Goal: Information Seeking & Learning: Learn about a topic

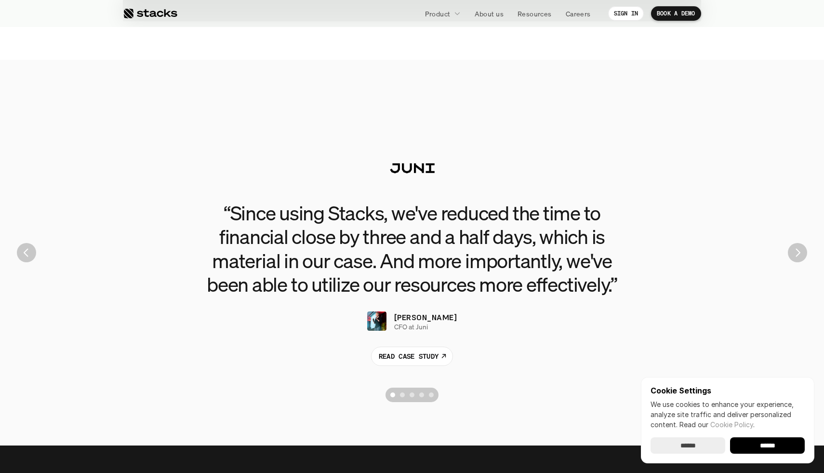
scroll to position [2148, 0]
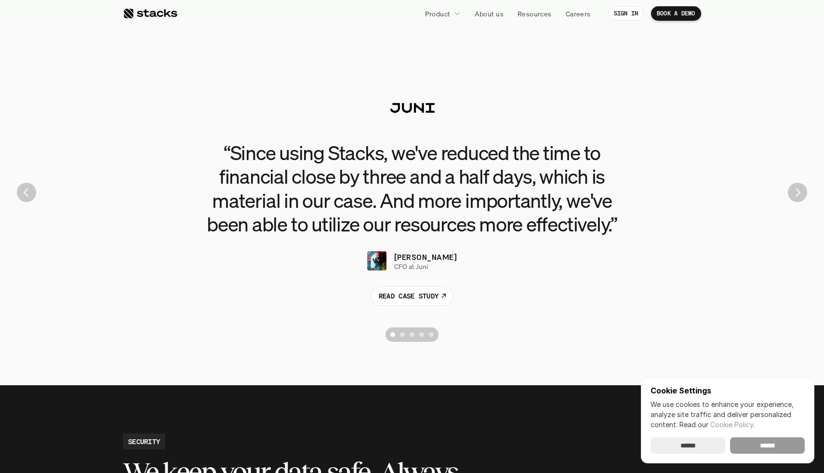
click at [784, 447] on input "******" at bounding box center [767, 445] width 75 height 16
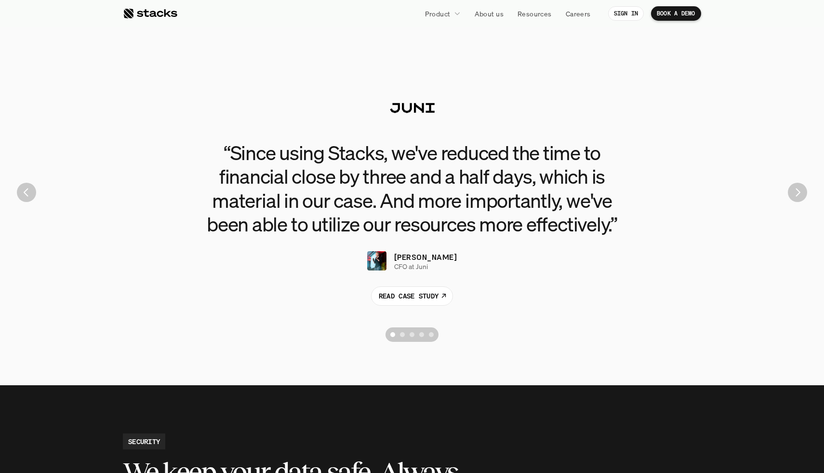
click at [808, 188] on div "“Since using Stacks, we've reduced the time to financial close by three and a h…" at bounding box center [412, 192] width 810 height 309
click at [796, 192] on img "Next" at bounding box center [798, 193] width 18 height 18
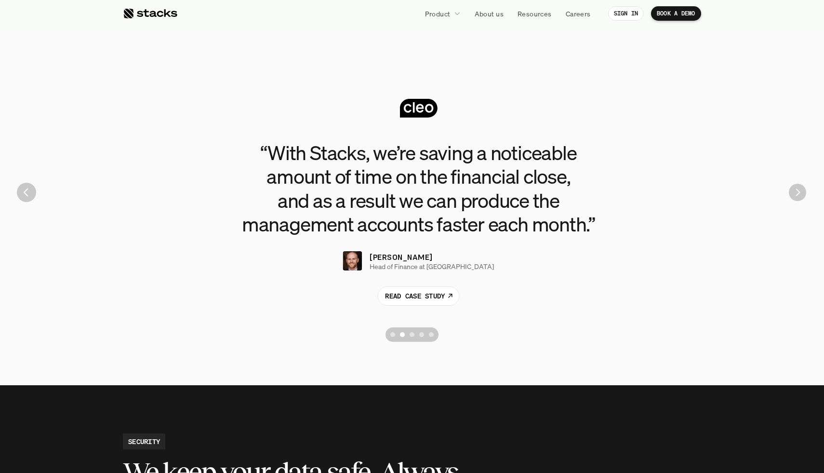
click at [796, 192] on img "Next" at bounding box center [797, 192] width 17 height 17
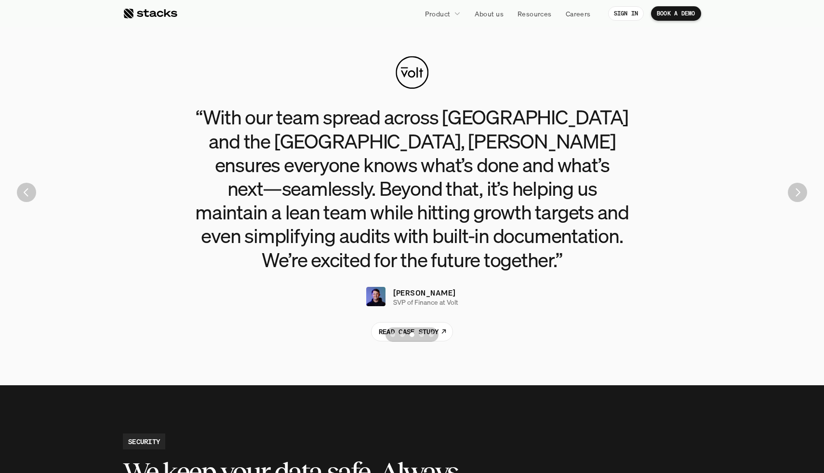
click at [796, 192] on img "Next" at bounding box center [797, 192] width 19 height 19
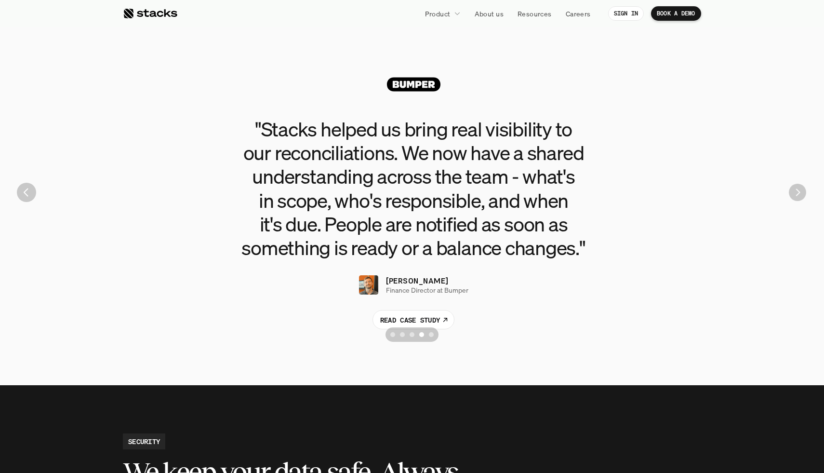
click at [796, 192] on img "Next" at bounding box center [797, 192] width 17 height 17
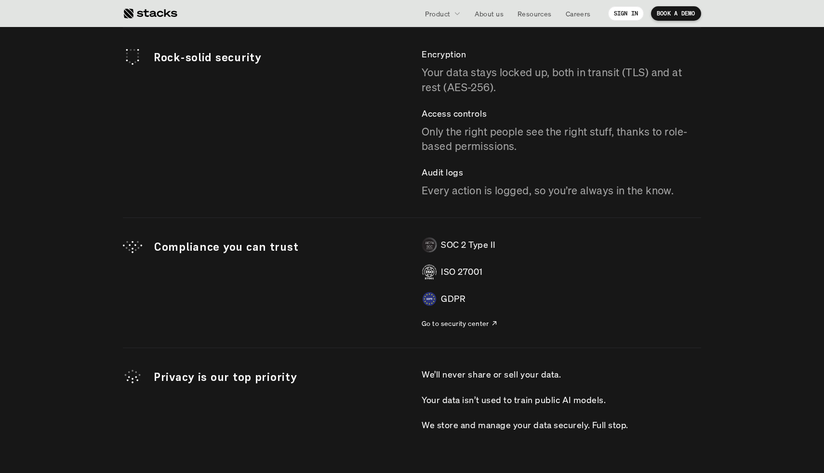
scroll to position [2721, 0]
click at [157, 58] on p "Rock-solid security" at bounding box center [278, 57] width 249 height 16
drag, startPoint x: 157, startPoint y: 58, endPoint x: 308, endPoint y: 58, distance: 150.9
click at [308, 58] on p "Rock-solid security" at bounding box center [278, 57] width 249 height 16
click at [186, 245] on p "Compliance you can trust" at bounding box center [278, 246] width 249 height 16
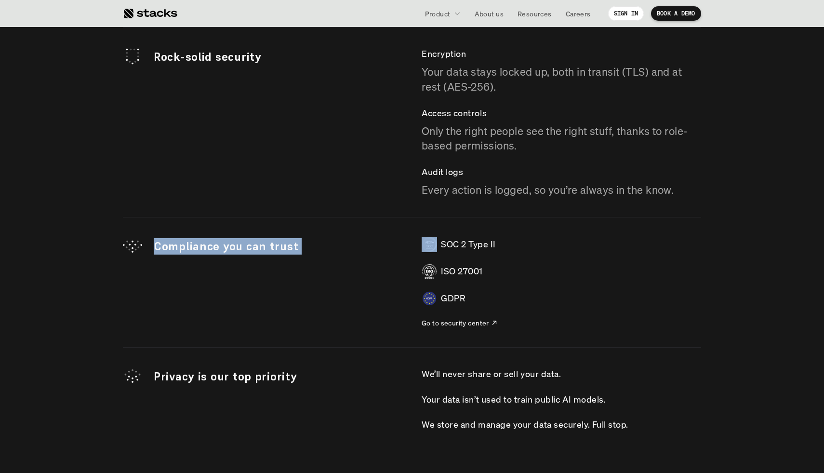
drag, startPoint x: 186, startPoint y: 245, endPoint x: 334, endPoint y: 245, distance: 148.5
click at [334, 245] on p "Compliance you can trust" at bounding box center [278, 246] width 249 height 16
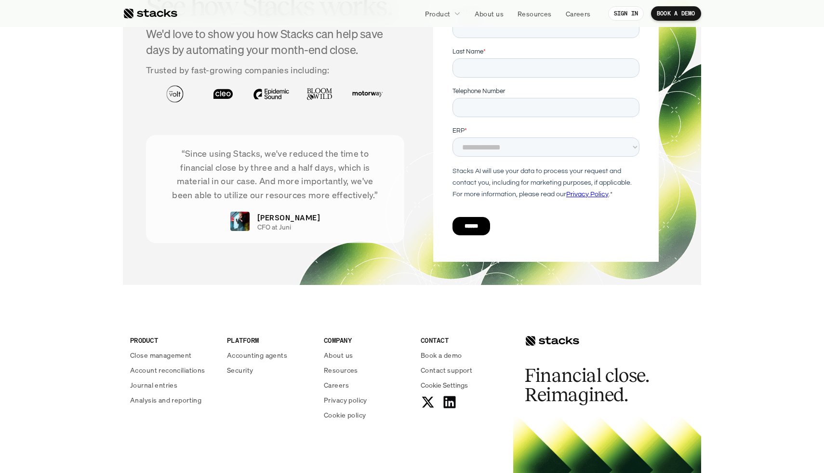
scroll to position [3445, 0]
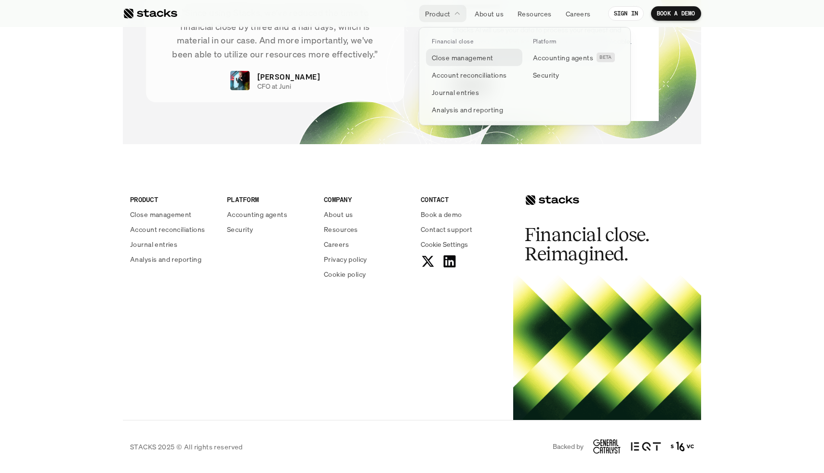
click at [446, 56] on p "Close management" at bounding box center [463, 58] width 62 height 10
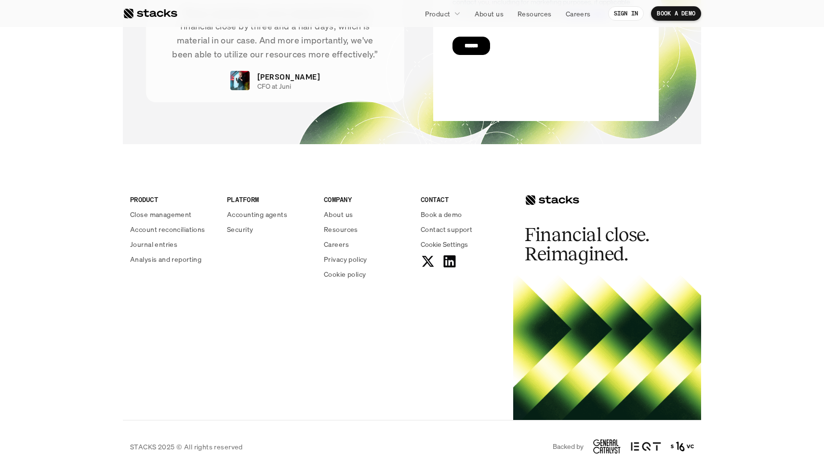
scroll to position [2048, 0]
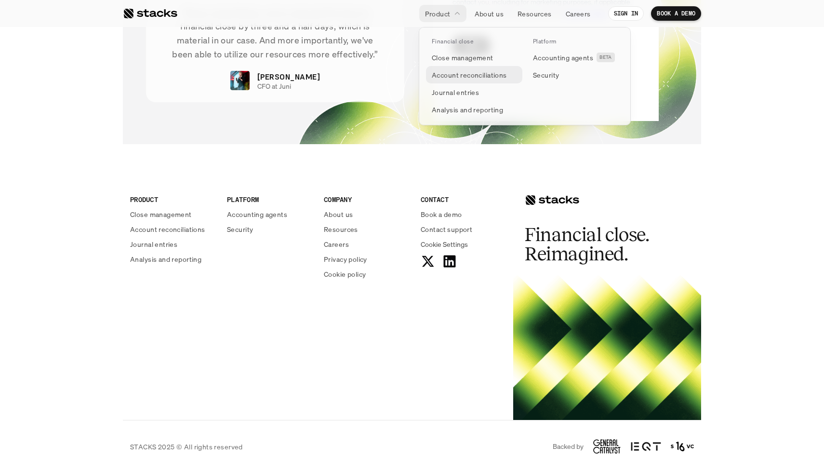
click at [437, 70] on p "Account reconciliations" at bounding box center [469, 75] width 75 height 10
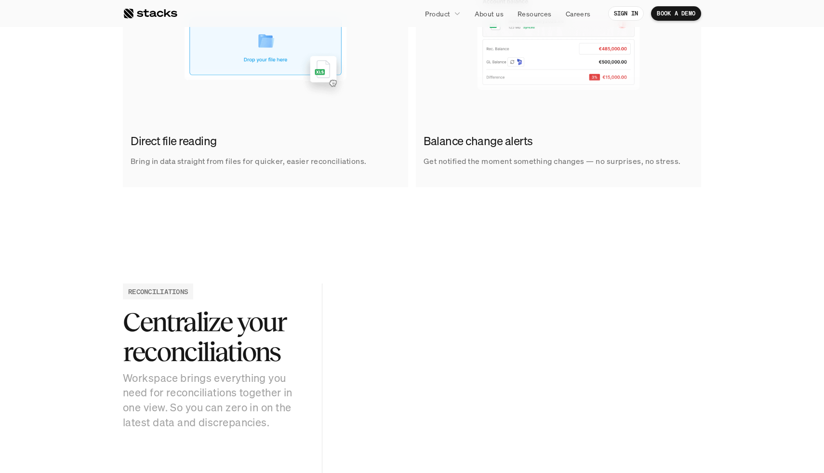
scroll to position [762, 0]
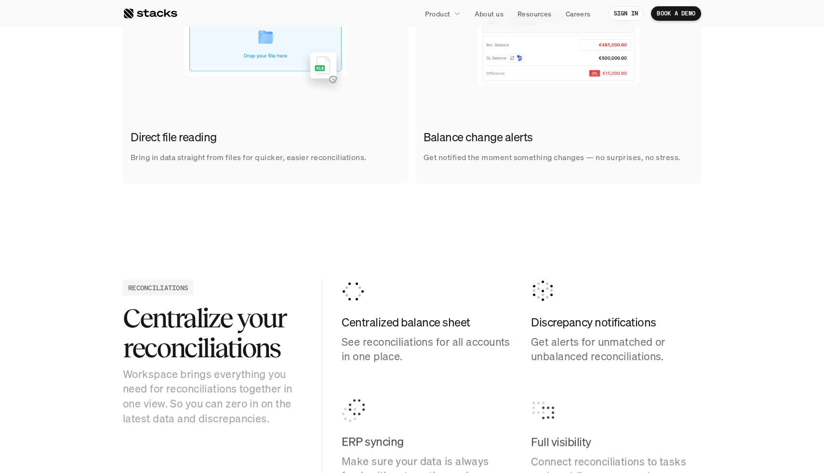
click at [152, 133] on h2 "Direct file reading" at bounding box center [263, 137] width 265 height 16
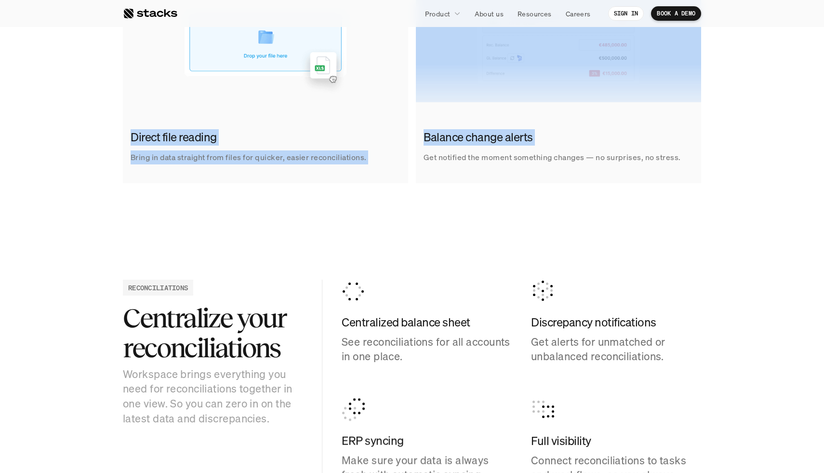
drag, startPoint x: 152, startPoint y: 133, endPoint x: 549, endPoint y: 137, distance: 396.3
click at [550, 138] on div "Direct file reading Bring in data straight from files for quicker, easier recon…" at bounding box center [412, 46] width 578 height 274
click at [549, 137] on h2 "Balance change alerts" at bounding box center [556, 137] width 265 height 16
drag, startPoint x: 549, startPoint y: 137, endPoint x: 141, endPoint y: 125, distance: 408.0
click at [141, 123] on div "Direct file reading Bring in data straight from files for quicker, easier recon…" at bounding box center [412, 46] width 578 height 274
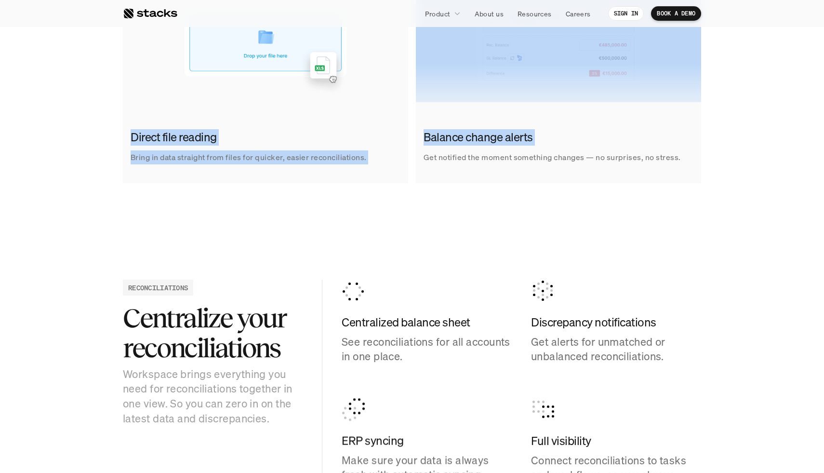
click at [141, 125] on div "Direct file reading Bring in data straight from files for quicker, easier recon…" at bounding box center [265, 146] width 285 height 50
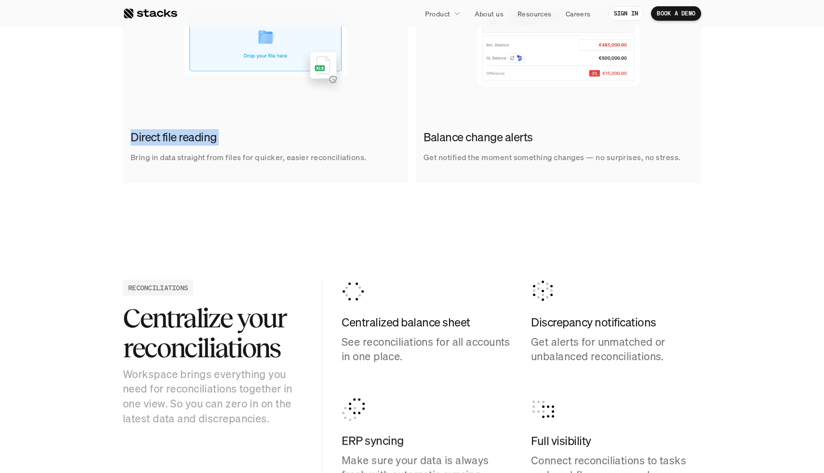
drag, startPoint x: 141, startPoint y: 125, endPoint x: 222, endPoint y: 137, distance: 82.3
click at [224, 138] on div "Direct file reading Bring in data straight from files for quicker, easier recon…" at bounding box center [265, 146] width 285 height 50
click at [499, 148] on div "Balance change alerts Get notified the moment something changes — no surprises,…" at bounding box center [558, 146] width 285 height 50
click at [510, 141] on h2 "Balance change alerts" at bounding box center [556, 137] width 265 height 16
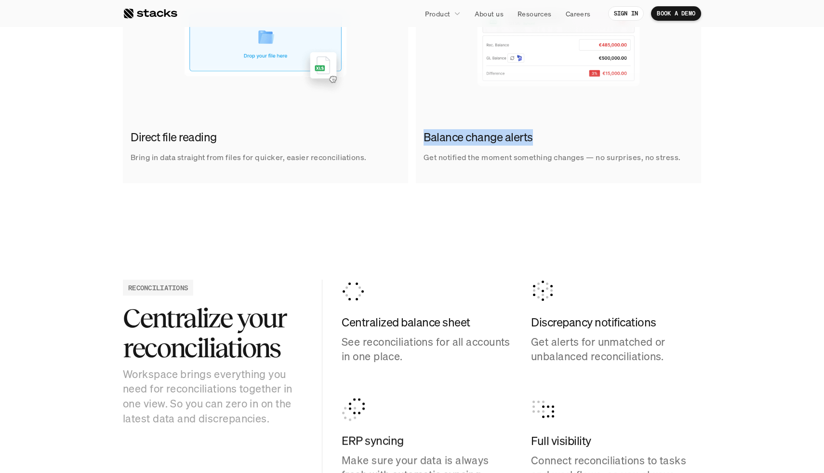
drag, startPoint x: 510, startPoint y: 141, endPoint x: 443, endPoint y: 125, distance: 68.4
click at [447, 125] on div "Balance change alerts Get notified the moment something changes — no surprises,…" at bounding box center [558, 146] width 285 height 50
click at [215, 317] on h2 "Centralize your reconciliations" at bounding box center [213, 332] width 180 height 59
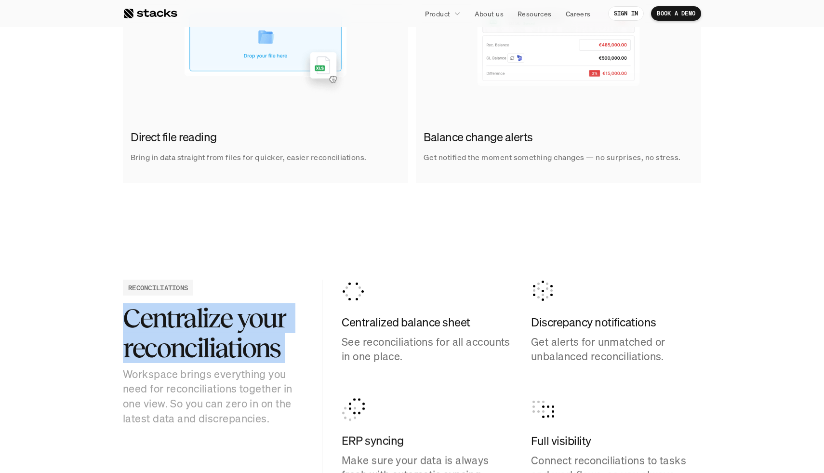
drag, startPoint x: 215, startPoint y: 317, endPoint x: 291, endPoint y: 346, distance: 81.0
click at [293, 347] on h2 "Centralize your reconciliations" at bounding box center [213, 332] width 180 height 59
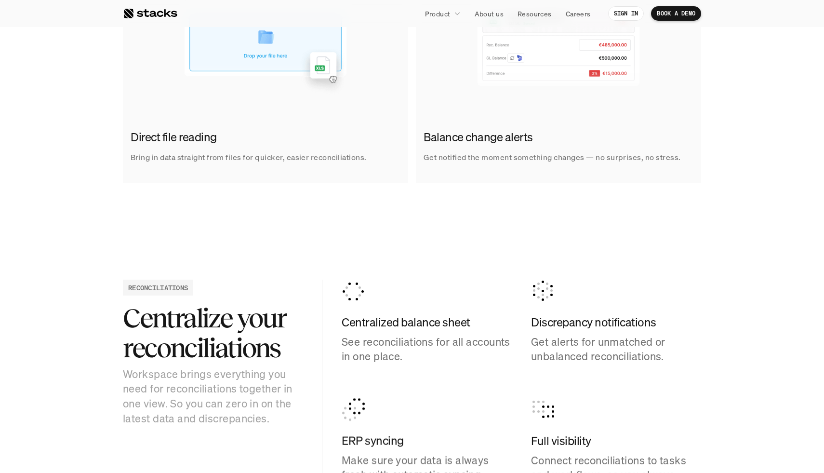
click at [377, 315] on h4 "Centralized balance sheet" at bounding box center [427, 322] width 170 height 16
drag, startPoint x: 377, startPoint y: 315, endPoint x: 443, endPoint y: 312, distance: 66.1
click at [462, 313] on div "Centralized balance sheet See reconciliations for all accounts in one place." at bounding box center [427, 322] width 170 height 84
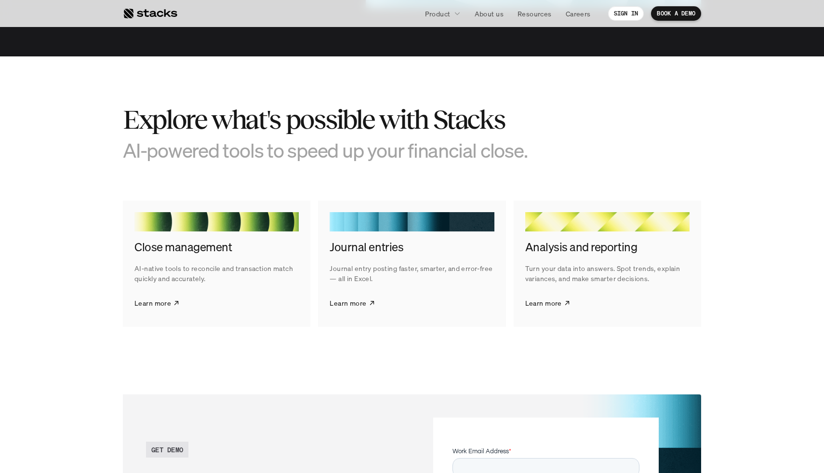
scroll to position [1713, 0]
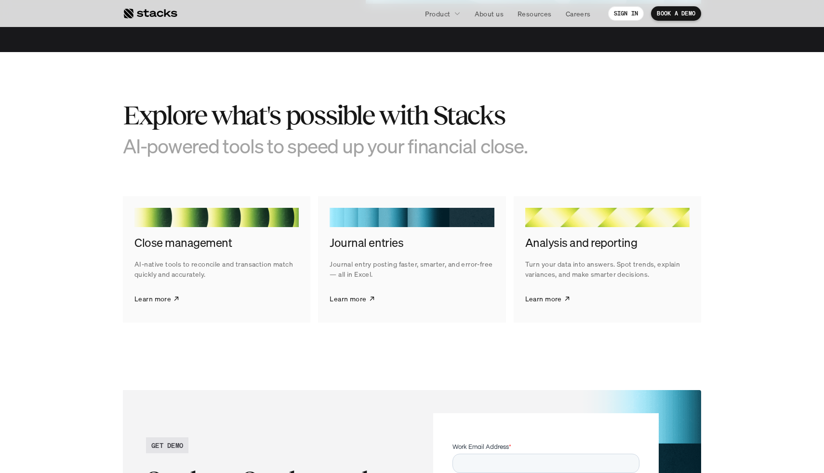
click at [153, 245] on h4 "Close management" at bounding box center [216, 243] width 164 height 16
drag, startPoint x: 153, startPoint y: 245, endPoint x: 252, endPoint y: 241, distance: 99.4
click at [252, 241] on h4 "Close management" at bounding box center [216, 243] width 164 height 16
click at [379, 245] on h4 "Journal entries" at bounding box center [412, 243] width 164 height 16
drag, startPoint x: 379, startPoint y: 245, endPoint x: 340, endPoint y: 242, distance: 39.2
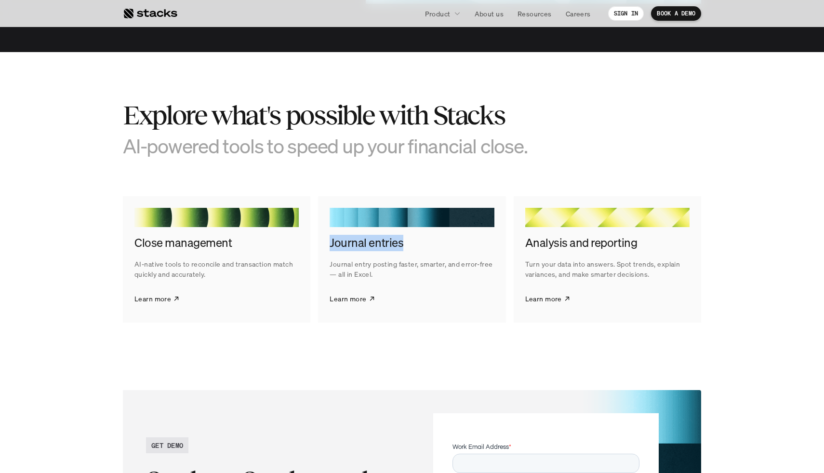
click at [340, 242] on h4 "Journal entries" at bounding box center [412, 243] width 164 height 16
click at [387, 264] on p "Journal entry posting faster, smarter, and error-free — all in Excel." at bounding box center [412, 269] width 164 height 20
drag, startPoint x: 387, startPoint y: 264, endPoint x: 401, endPoint y: 296, distance: 35.2
click at [401, 296] on div "Journal entries Journal entry posting faster, smarter, and error-free — all in …" at bounding box center [412, 259] width 188 height 126
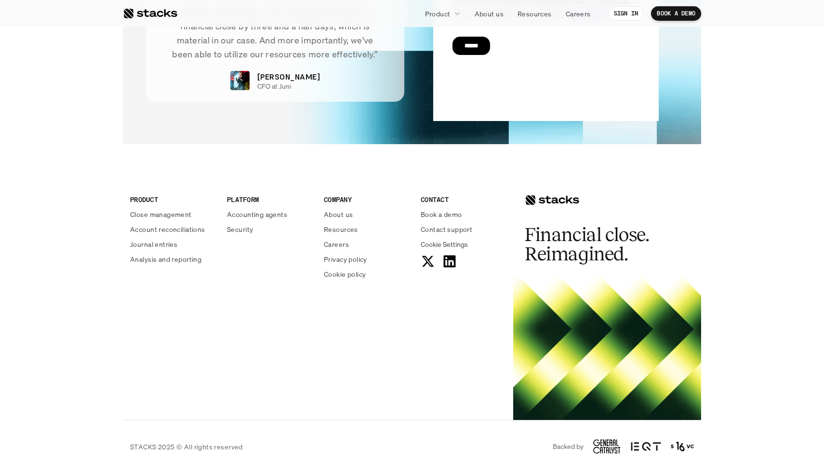
scroll to position [2318, 0]
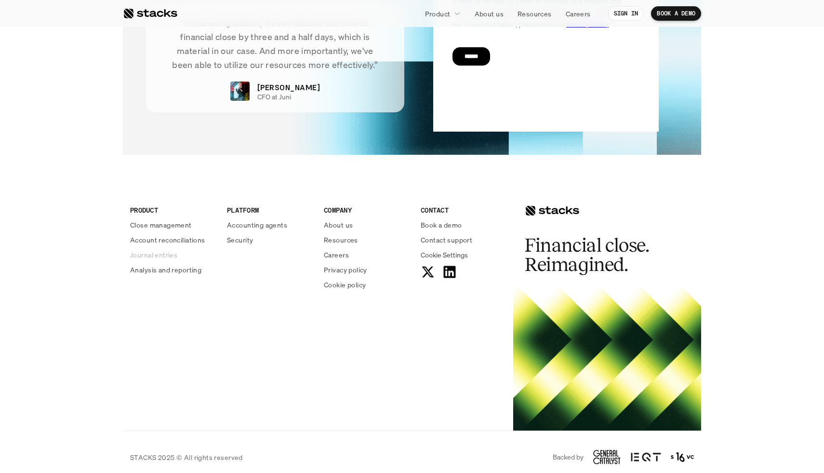
click at [154, 253] on p "Journal entries" at bounding box center [153, 255] width 47 height 10
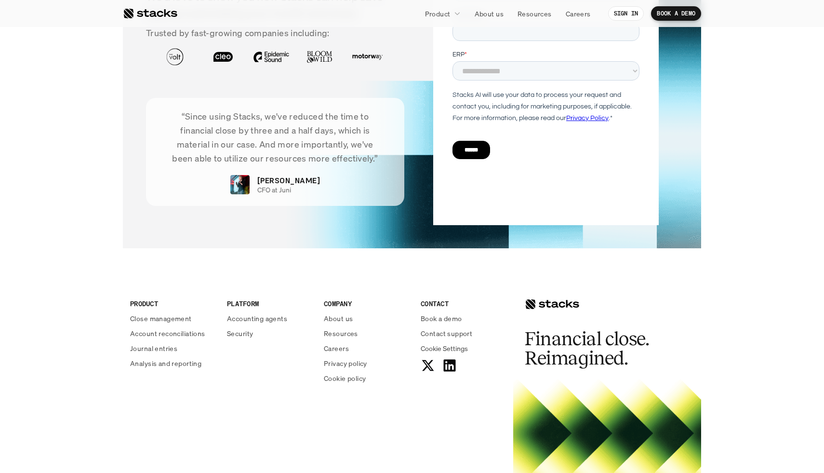
scroll to position [1857, 0]
click at [177, 362] on p "Analysis and reporting" at bounding box center [165, 363] width 71 height 10
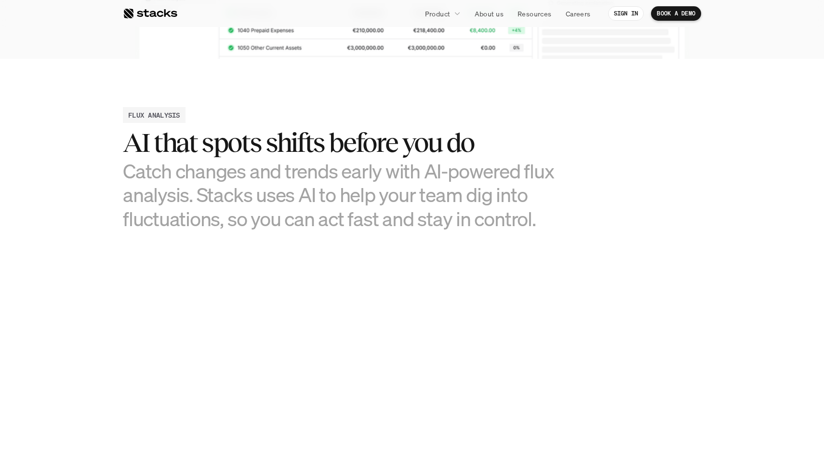
scroll to position [567, 0]
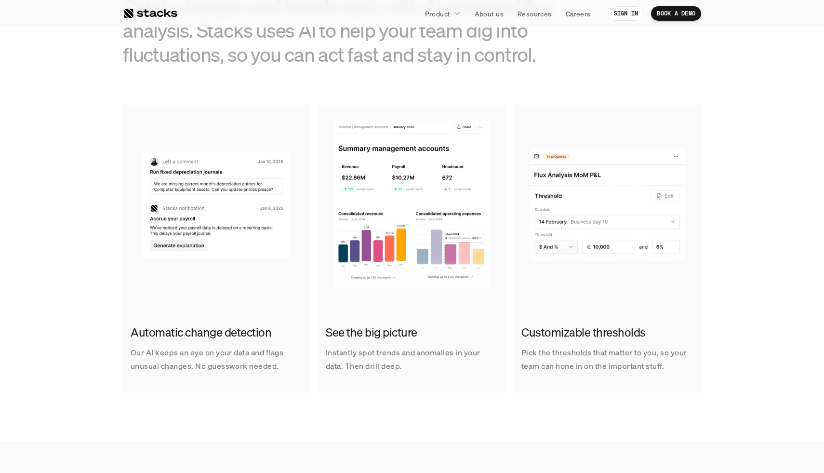
click at [147, 337] on h2 "Automatic change detection" at bounding box center [217, 332] width 172 height 16
drag, startPoint x: 147, startPoint y: 337, endPoint x: 420, endPoint y: 341, distance: 272.9
click at [420, 341] on div "Automatic change detection Our AI keeps an eye on your data and flags unusual c…" at bounding box center [412, 249] width 578 height 288
click at [416, 338] on h2 "See the big picture" at bounding box center [412, 332] width 172 height 16
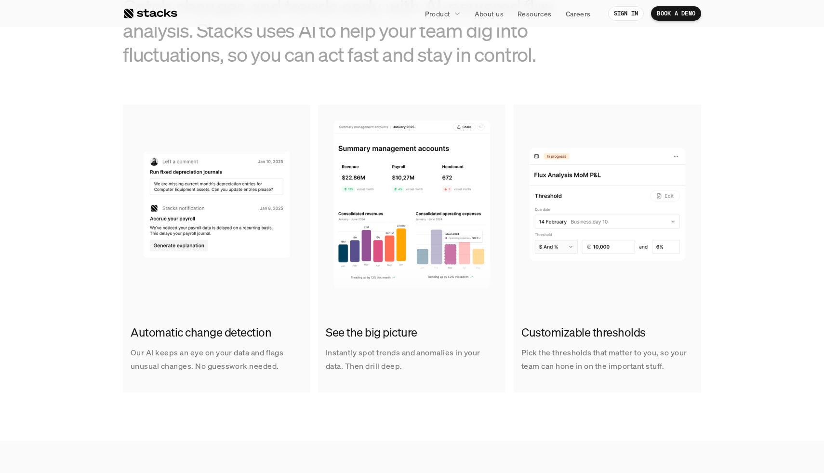
drag, startPoint x: 416, startPoint y: 338, endPoint x: 325, endPoint y: 334, distance: 90.7
click at [326, 334] on h2 "See the big picture" at bounding box center [412, 332] width 172 height 16
click at [132, 333] on h2 "Automatic change detection" at bounding box center [217, 332] width 172 height 16
drag, startPoint x: 132, startPoint y: 333, endPoint x: 670, endPoint y: 327, distance: 538.5
click at [670, 327] on div "Automatic change detection Our AI keeps an eye on your data and flags unusual c…" at bounding box center [412, 249] width 578 height 288
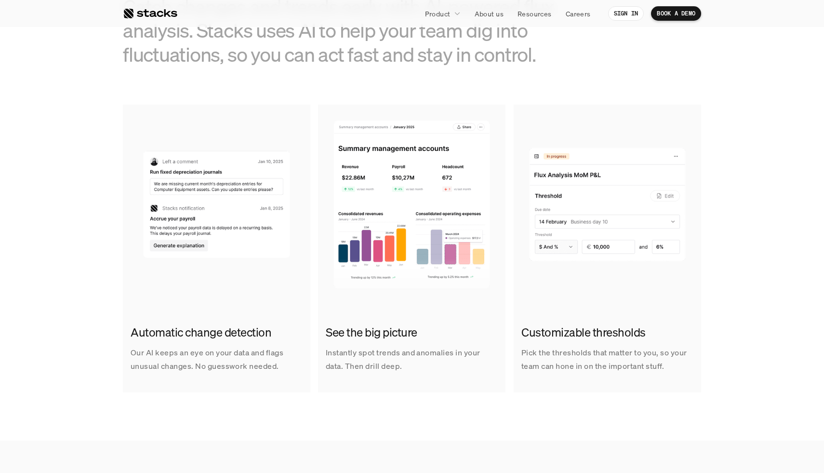
click at [670, 327] on h2 "Customizable thresholds" at bounding box center [608, 332] width 172 height 16
drag, startPoint x: 670, startPoint y: 327, endPoint x: 241, endPoint y: 332, distance: 429.1
click at [243, 330] on div "Automatic change detection Our AI keeps an eye on your data and flags unusual c…" at bounding box center [412, 249] width 578 height 288
click at [100, 327] on div "Automatic change detection Our AI keeps an eye on your data and flags unusual c…" at bounding box center [412, 249] width 810 height 288
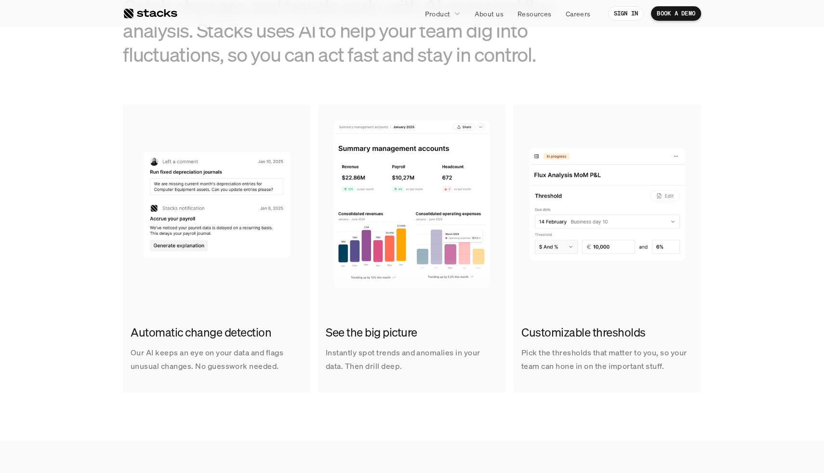
click at [137, 327] on h2 "Automatic change detection" at bounding box center [217, 332] width 172 height 16
drag, startPoint x: 137, startPoint y: 327, endPoint x: 353, endPoint y: 334, distance: 216.1
click at [353, 334] on div "Automatic change detection Our AI keeps an eye on your data and flags unusual c…" at bounding box center [412, 249] width 578 height 288
click at [353, 334] on h2 "See the big picture" at bounding box center [412, 332] width 172 height 16
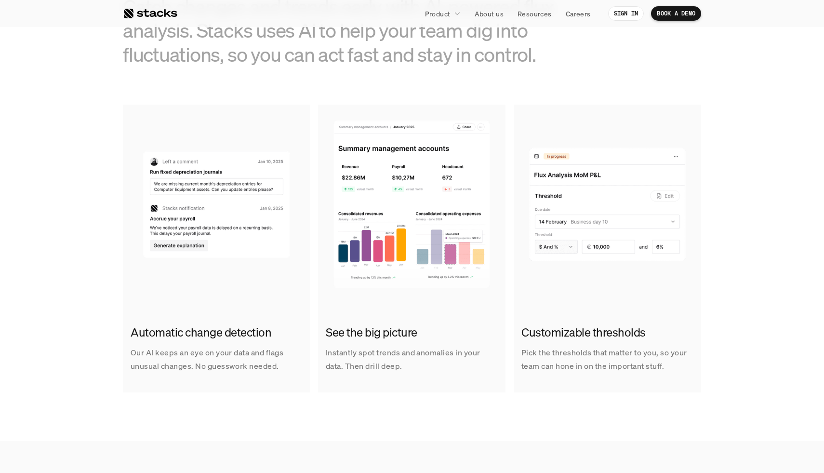
drag, startPoint x: 353, startPoint y: 334, endPoint x: 413, endPoint y: 337, distance: 60.4
click at [413, 337] on h2 "See the big picture" at bounding box center [412, 332] width 172 height 16
click at [575, 325] on h2 "Customizable thresholds" at bounding box center [608, 332] width 172 height 16
drag, startPoint x: 575, startPoint y: 325, endPoint x: 636, endPoint y: 327, distance: 60.8
click at [640, 328] on h2 "Customizable thresholds" at bounding box center [608, 332] width 172 height 16
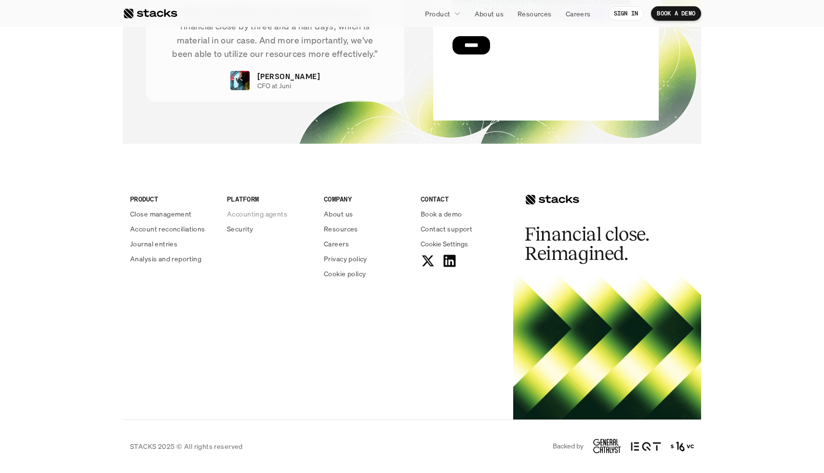
scroll to position [2445, 0]
click at [255, 219] on p "Accounting agents" at bounding box center [257, 214] width 60 height 10
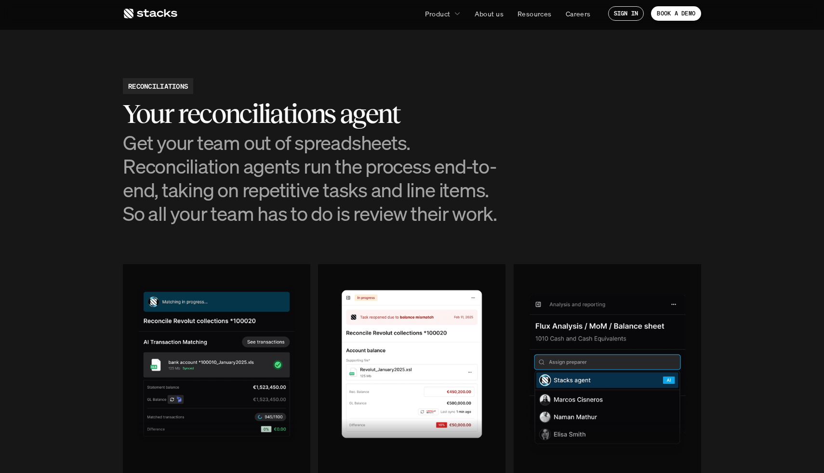
scroll to position [911, 0]
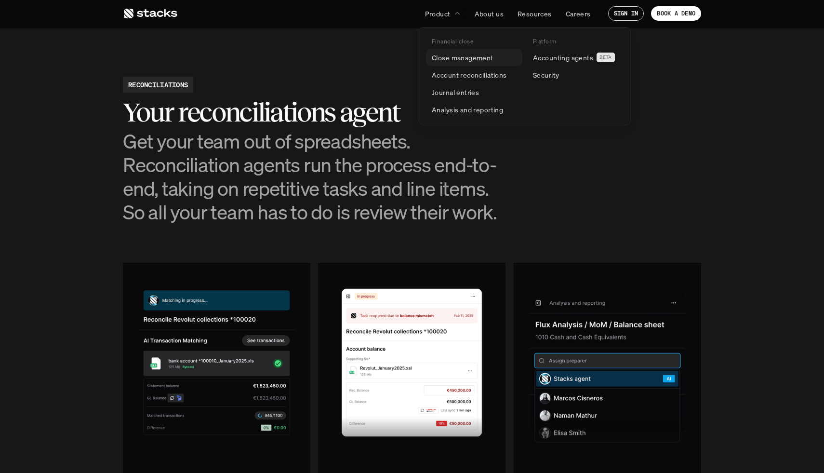
click at [458, 64] on link "Close management" at bounding box center [474, 57] width 96 height 17
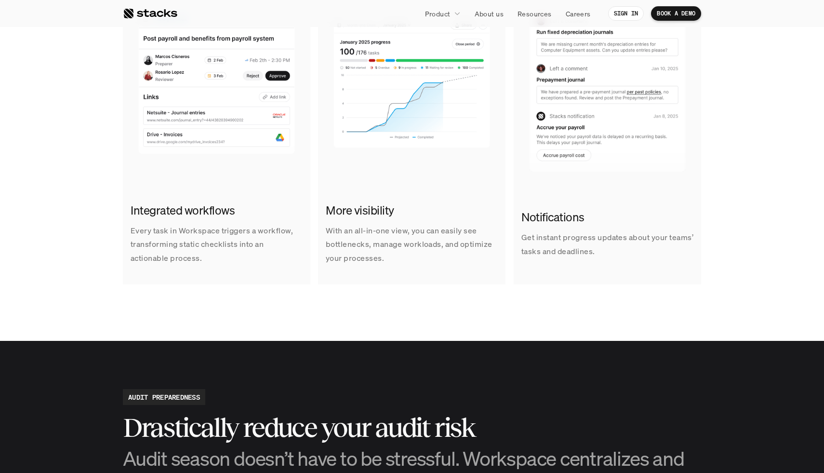
scroll to position [699, 0]
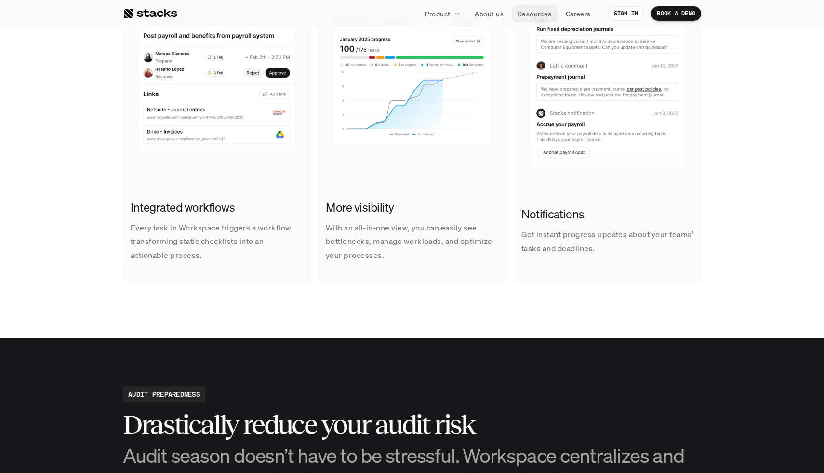
click at [514, 13] on link "Resources" at bounding box center [535, 13] width 46 height 17
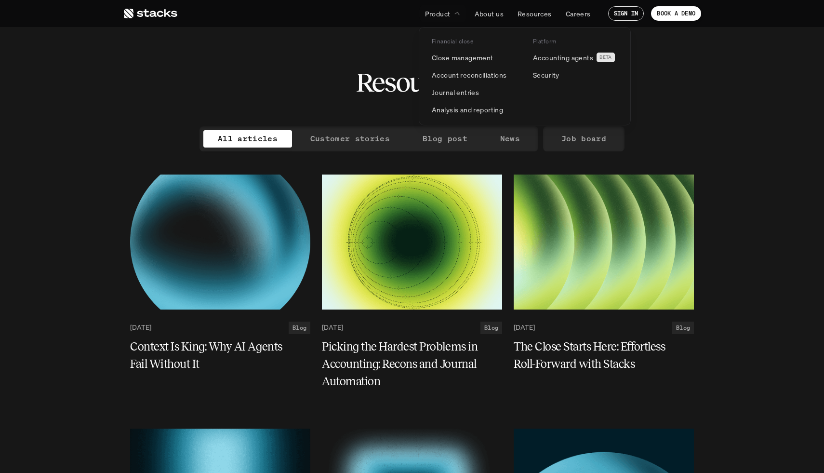
click at [453, 11] on link "Product" at bounding box center [442, 13] width 47 height 17
click at [561, 62] on p "Accounting agents" at bounding box center [563, 58] width 60 height 10
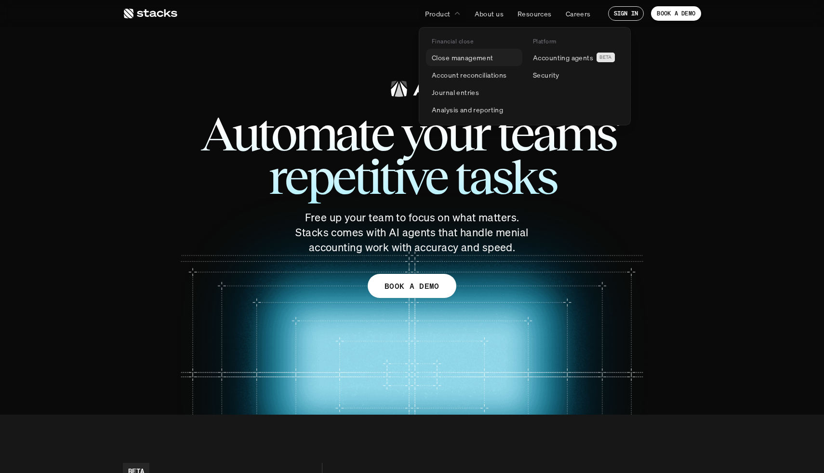
click at [436, 63] on link "Close management" at bounding box center [474, 57] width 96 height 17
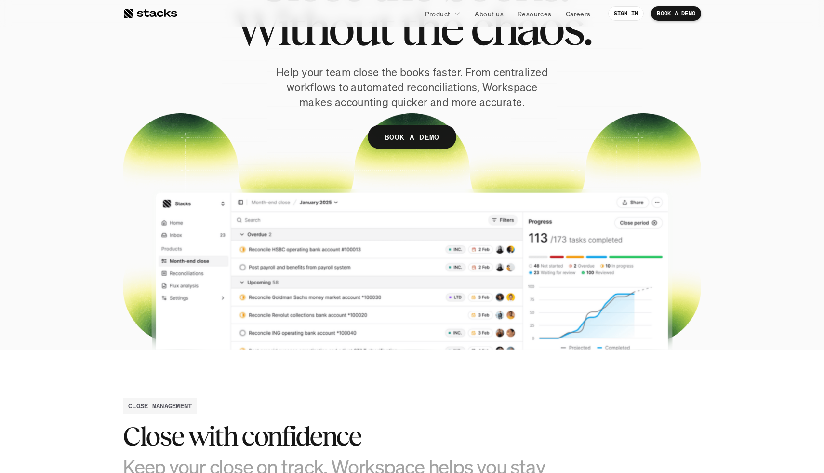
click at [373, 70] on p "Help your team close the books faster. From centralized workflows to automated …" at bounding box center [412, 87] width 280 height 44
drag, startPoint x: 373, startPoint y: 70, endPoint x: 316, endPoint y: 98, distance: 64.0
click at [316, 98] on p "Help your team close the books faster. From centralized workflows to automated …" at bounding box center [412, 87] width 280 height 44
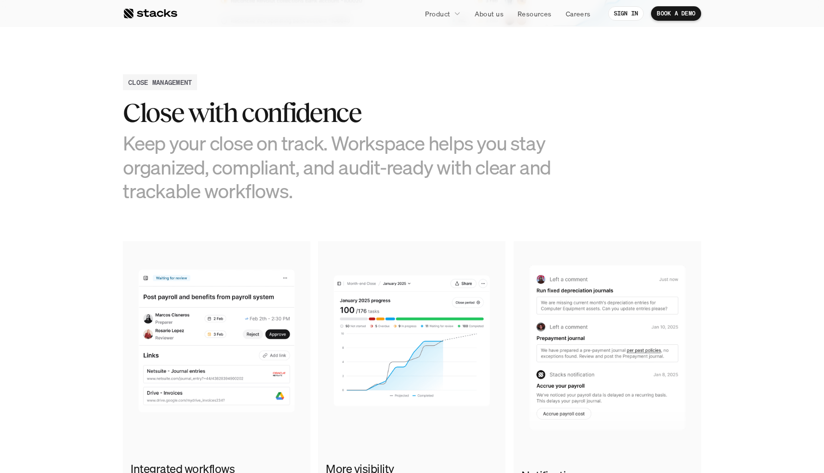
scroll to position [439, 0]
click at [276, 100] on h2 "Close with confidence" at bounding box center [340, 111] width 434 height 30
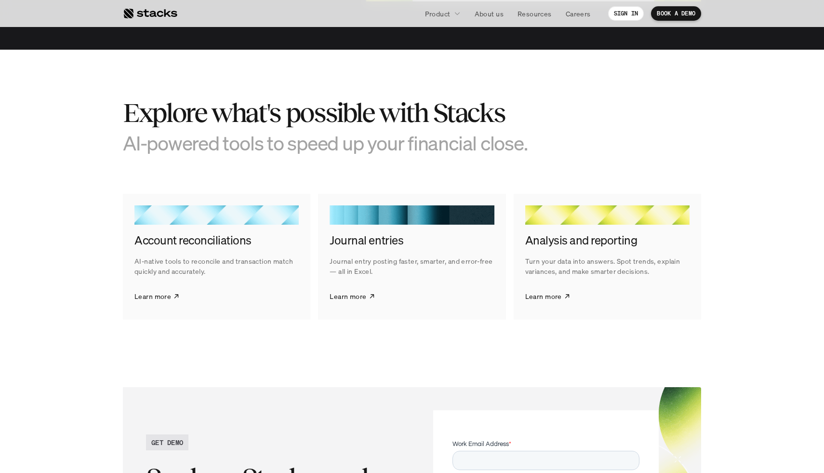
scroll to position [1542, 0]
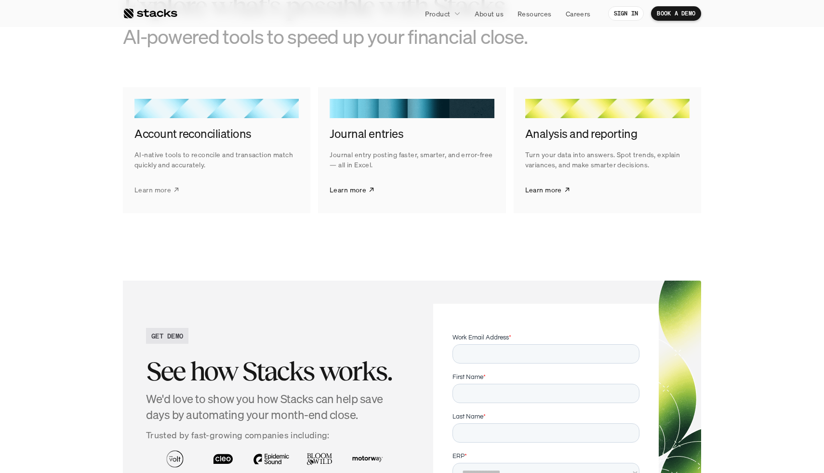
click at [148, 191] on p "Learn more" at bounding box center [152, 190] width 37 height 10
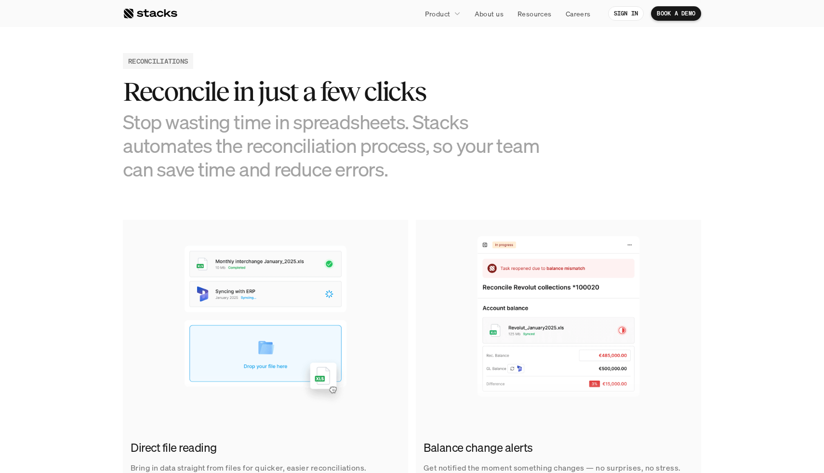
scroll to position [376, 0]
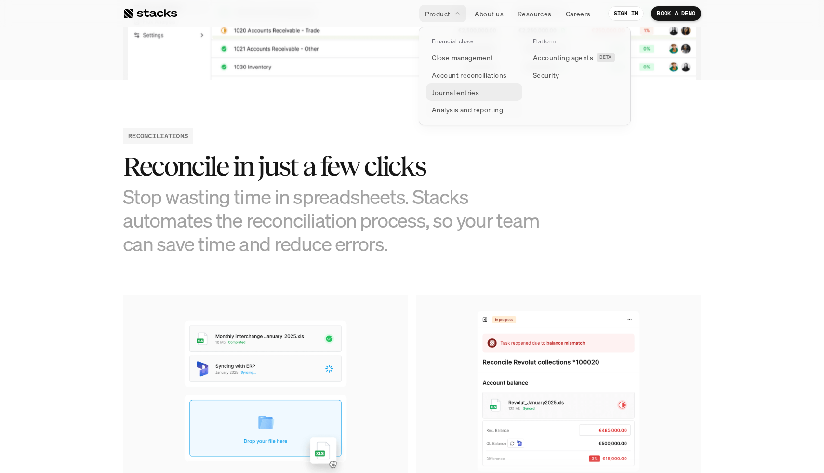
click at [451, 97] on link "Journal entries" at bounding box center [474, 91] width 96 height 17
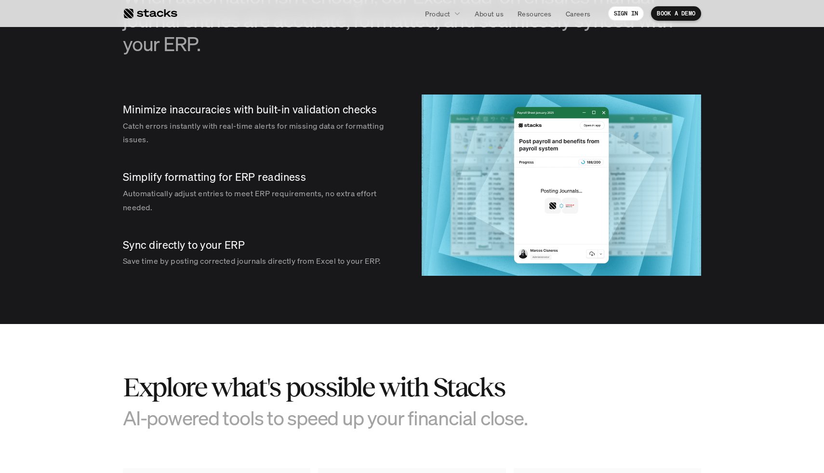
scroll to position [1072, 0]
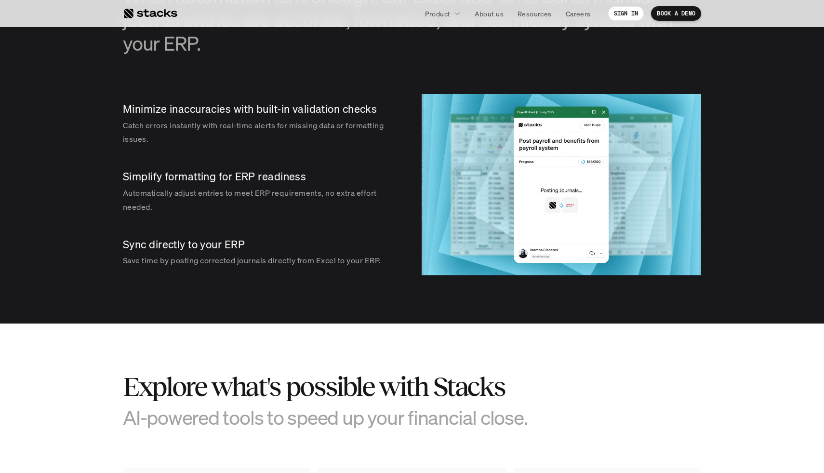
click at [307, 116] on div "Minimize inaccuracies with built-in validation checks Catch errors instantly wi…" at bounding box center [263, 124] width 280 height 60
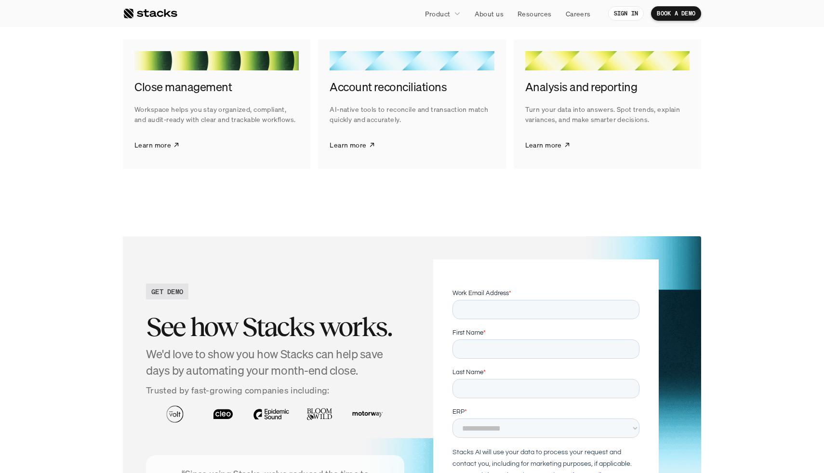
scroll to position [1500, 0]
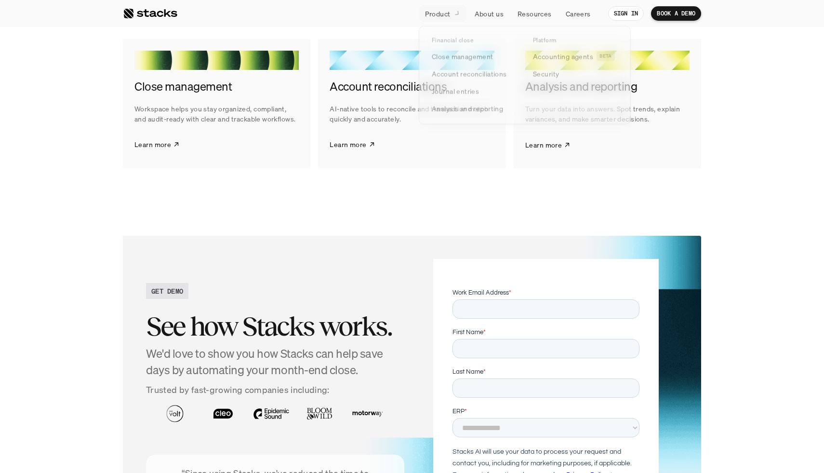
click at [426, 13] on p "Product" at bounding box center [438, 14] width 26 height 10
